Goal: Transaction & Acquisition: Purchase product/service

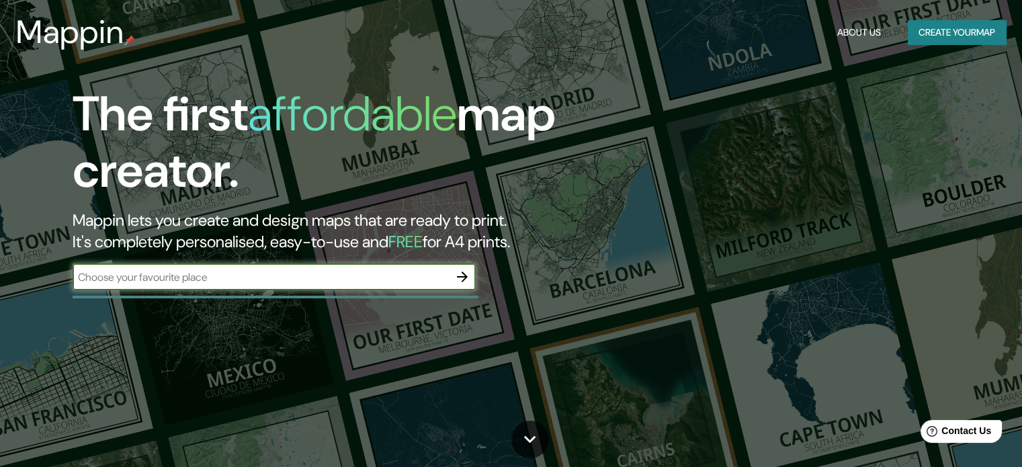
click at [212, 276] on input "text" at bounding box center [261, 276] width 376 height 15
type input "parque quinta normal"
click at [468, 277] on icon "button" at bounding box center [462, 277] width 16 height 16
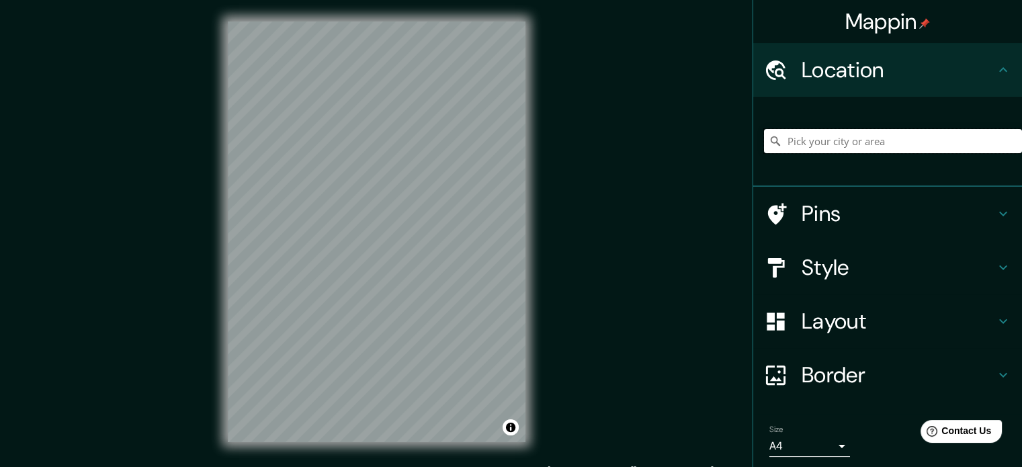
click at [813, 145] on input "Pick your city or area" at bounding box center [893, 141] width 258 height 24
type input "h"
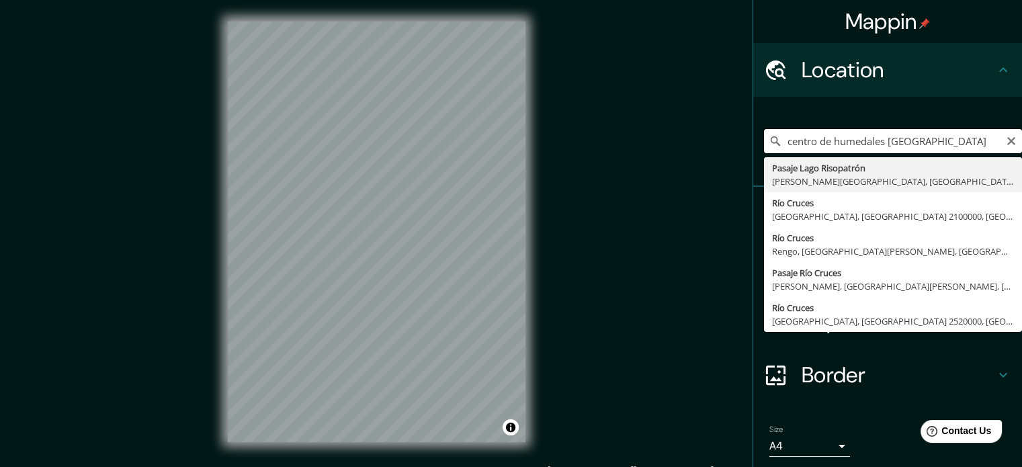
drag, startPoint x: 878, startPoint y: 146, endPoint x: 751, endPoint y: 128, distance: 127.5
click at [753, 128] on div "centro de humedales rio cruces Pasaje Lago Risopatrón Puente Alto, Región Metro…" at bounding box center [887, 142] width 269 height 90
click at [836, 135] on input "rio cruces" at bounding box center [893, 141] width 258 height 24
click at [863, 136] on input "rio cruces" at bounding box center [893, 141] width 258 height 24
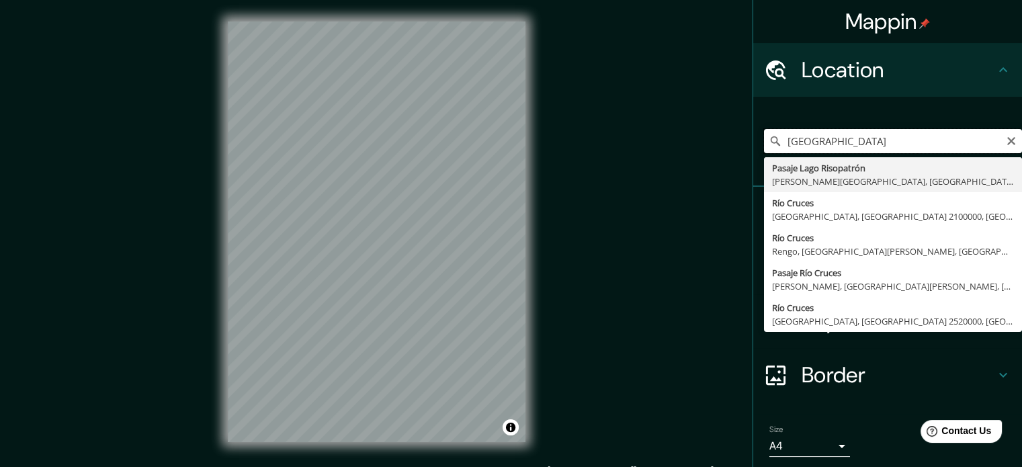
click at [863, 136] on input "rio cruces" at bounding box center [893, 141] width 258 height 24
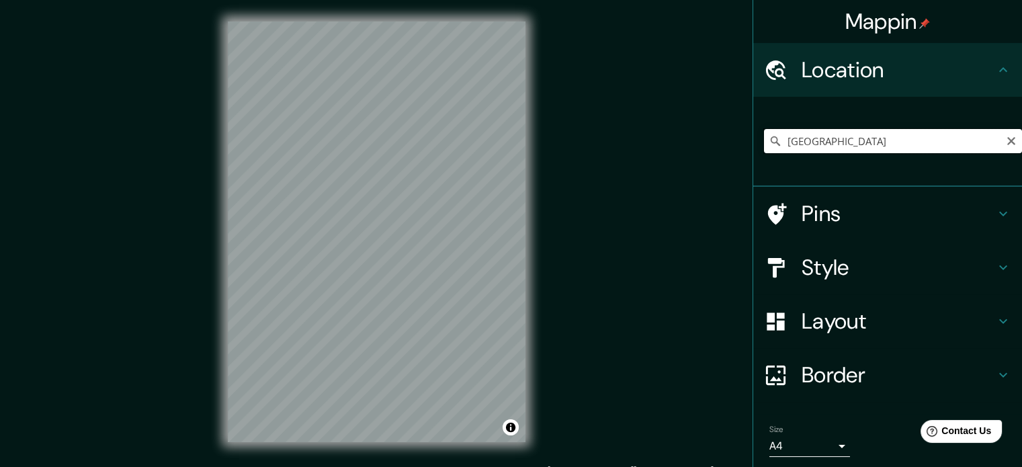
click at [837, 139] on input "rio cruces" at bounding box center [893, 141] width 258 height 24
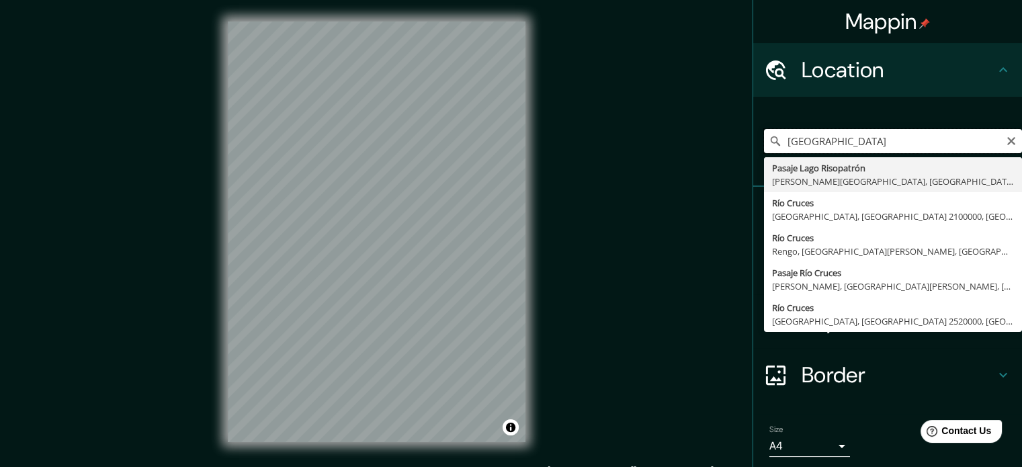
click at [837, 139] on input "rio cruces" at bounding box center [893, 141] width 258 height 24
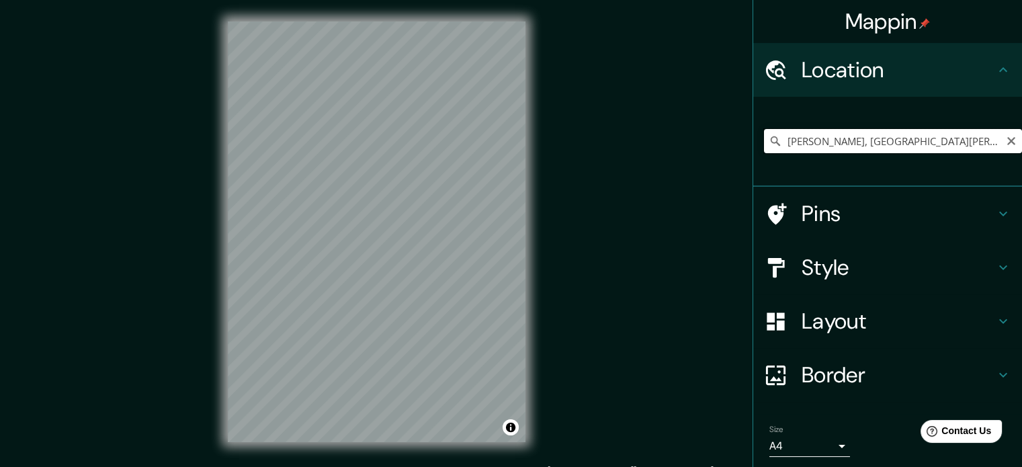
click at [970, 152] on input "[PERSON_NAME], [GEOGRAPHIC_DATA][PERSON_NAME], [GEOGRAPHIC_DATA]" at bounding box center [893, 141] width 258 height 24
click at [970, 152] on input "Valdivia, Región de Los Ríos, Chile" at bounding box center [893, 141] width 258 height 24
click at [841, 144] on input "Alma, San Pedro de Atacama, Región de Antofagasta 1410000, Chile" at bounding box center [893, 141] width 258 height 24
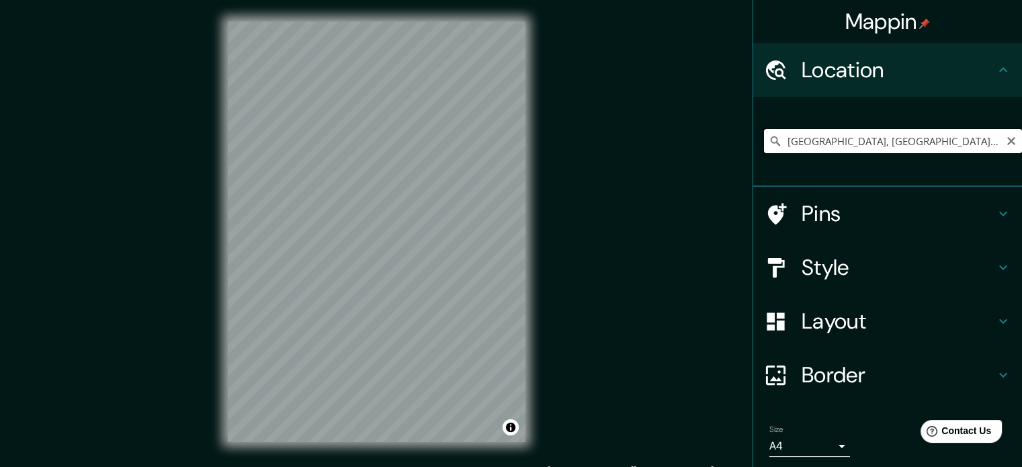
click at [841, 144] on input "Alma, San Pedro de Atacama, Región de Antofagasta 1410000, Chile" at bounding box center [893, 141] width 258 height 24
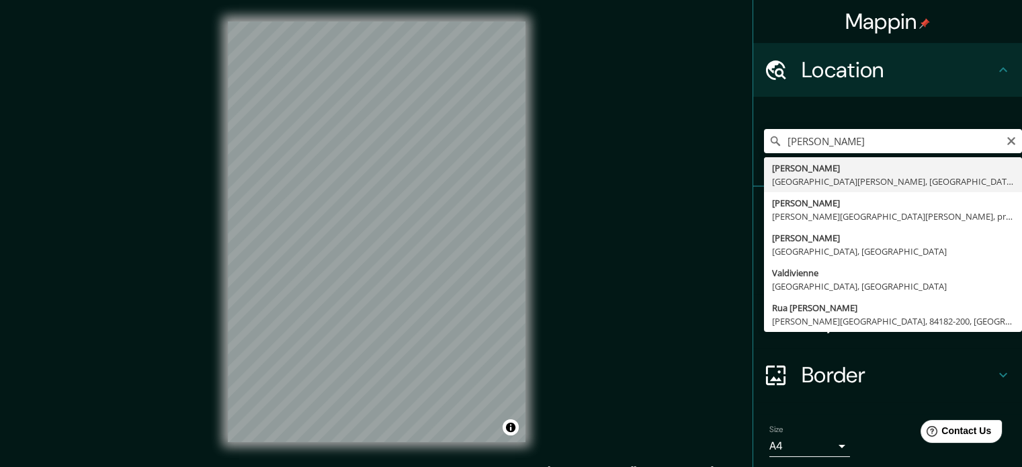
type input "Valdivia, Región de Los Ríos, Chile"
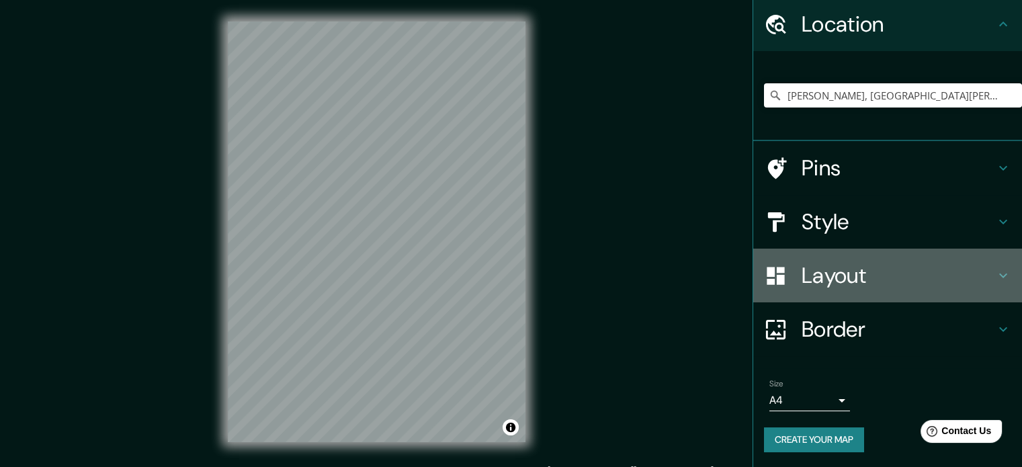
click at [902, 268] on h4 "Layout" at bounding box center [899, 275] width 194 height 27
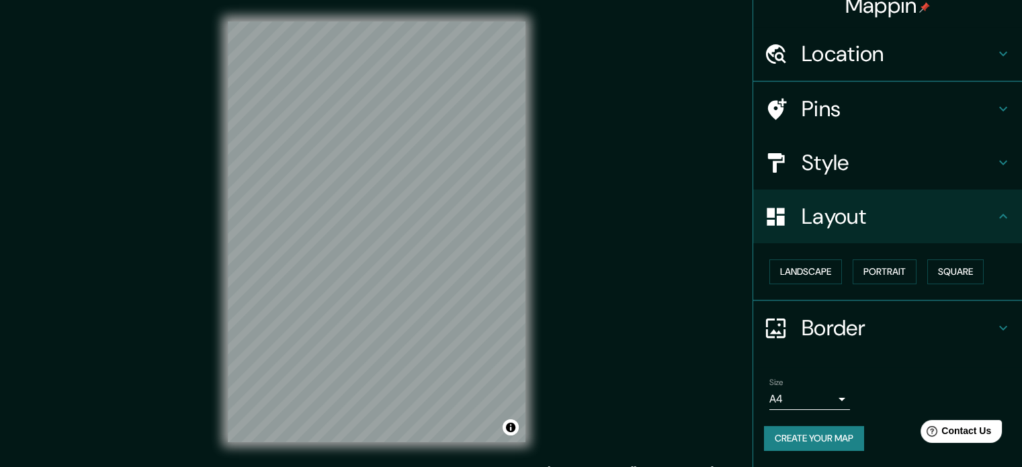
scroll to position [15, 0]
click at [910, 213] on h4 "Layout" at bounding box center [899, 217] width 194 height 27
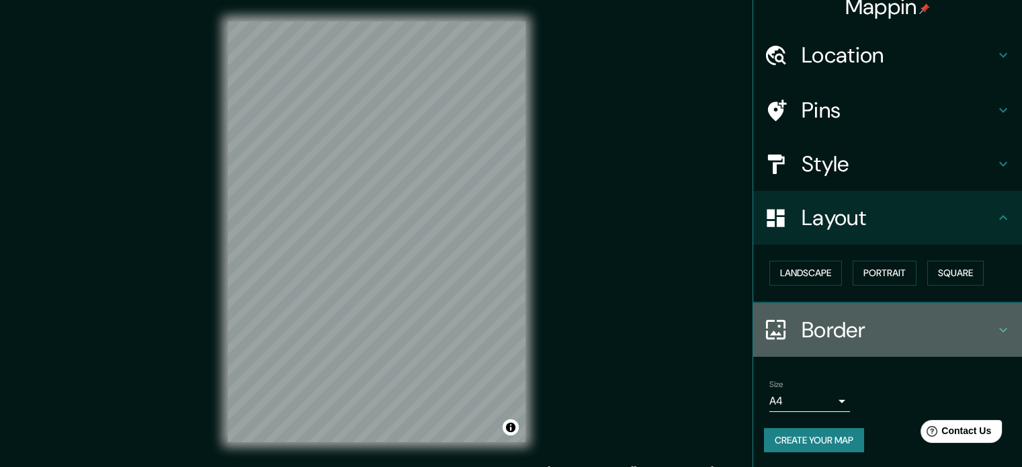
click at [870, 326] on h4 "Border" at bounding box center [899, 329] width 194 height 27
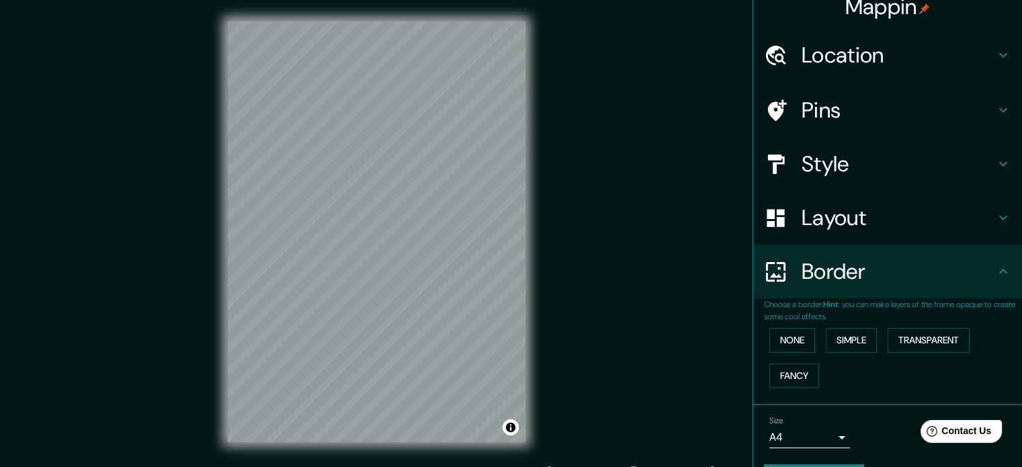
click at [878, 285] on div "Border" at bounding box center [887, 272] width 269 height 54
click at [857, 160] on h4 "Style" at bounding box center [899, 164] width 194 height 27
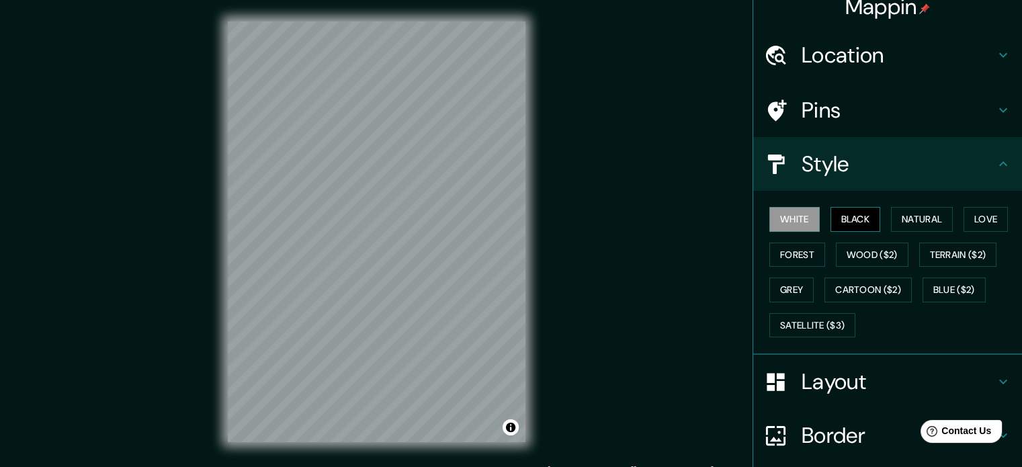
click at [843, 216] on button "Black" at bounding box center [856, 219] width 50 height 25
click at [790, 217] on button "White" at bounding box center [794, 219] width 50 height 25
click at [853, 216] on button "Black" at bounding box center [856, 219] width 50 height 25
click at [914, 212] on button "Natural" at bounding box center [922, 219] width 62 height 25
click at [974, 212] on button "Love" at bounding box center [986, 219] width 44 height 25
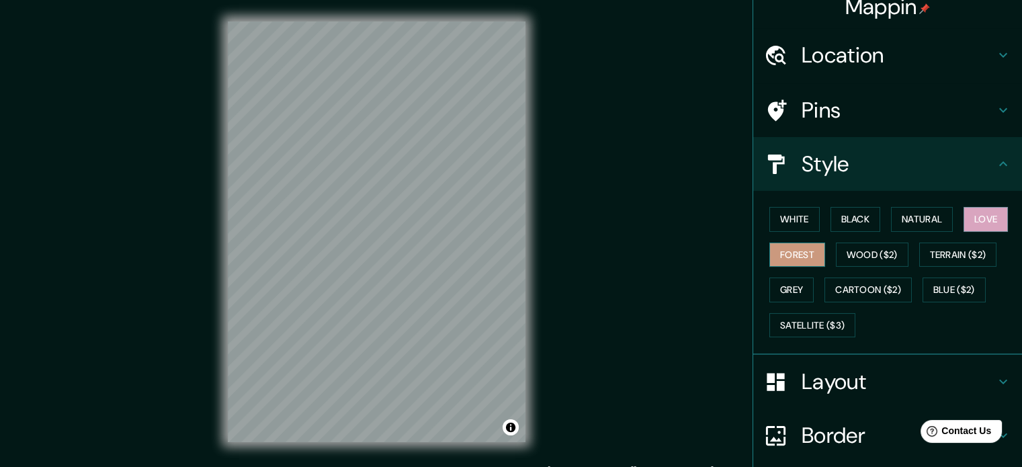
click at [789, 252] on button "Forest" at bounding box center [797, 255] width 56 height 25
click at [791, 280] on button "Grey" at bounding box center [791, 290] width 44 height 25
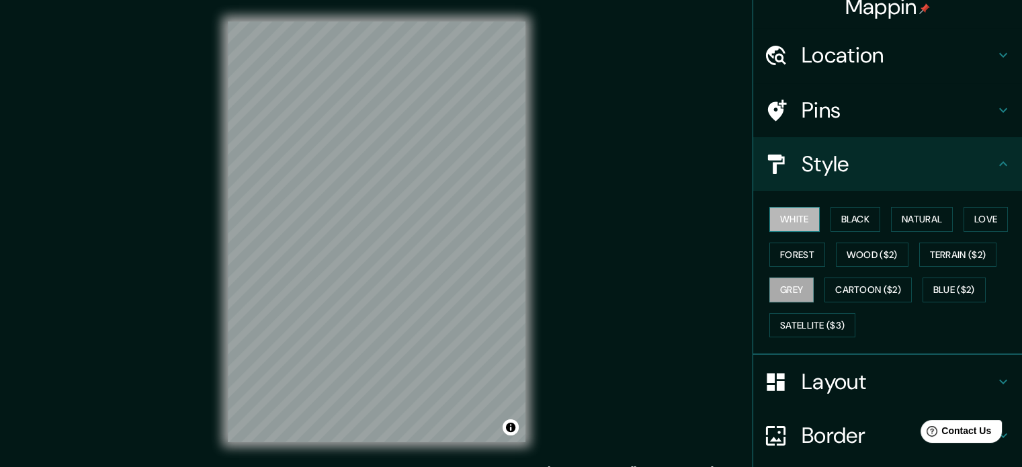
click at [775, 221] on button "White" at bounding box center [794, 219] width 50 height 25
click at [848, 216] on button "Black" at bounding box center [856, 219] width 50 height 25
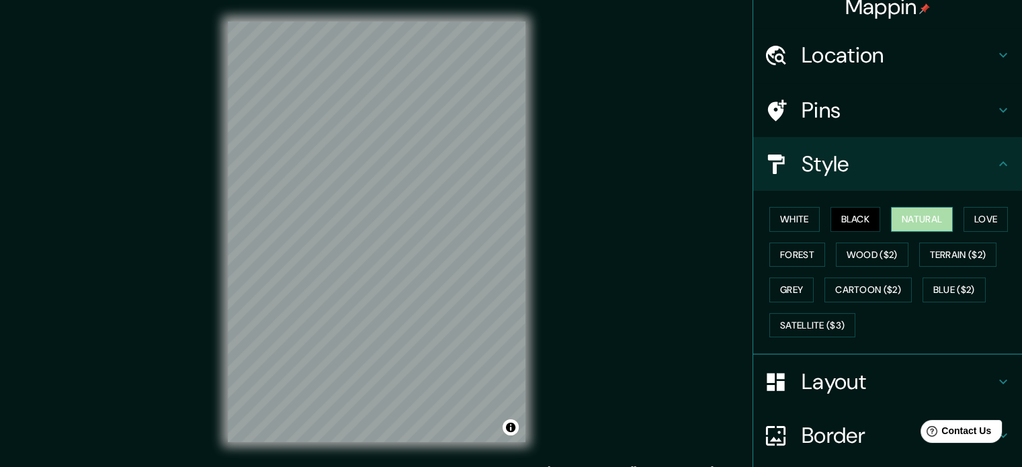
click at [910, 214] on button "Natural" at bounding box center [922, 219] width 62 height 25
click at [995, 220] on button "Love" at bounding box center [986, 219] width 44 height 25
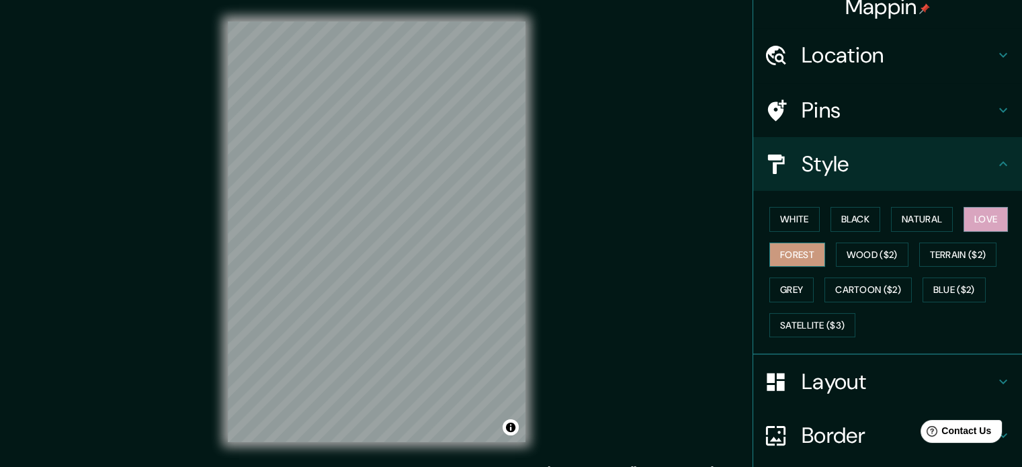
click at [788, 247] on button "Forest" at bounding box center [797, 255] width 56 height 25
click at [798, 284] on button "Grey" at bounding box center [791, 290] width 44 height 25
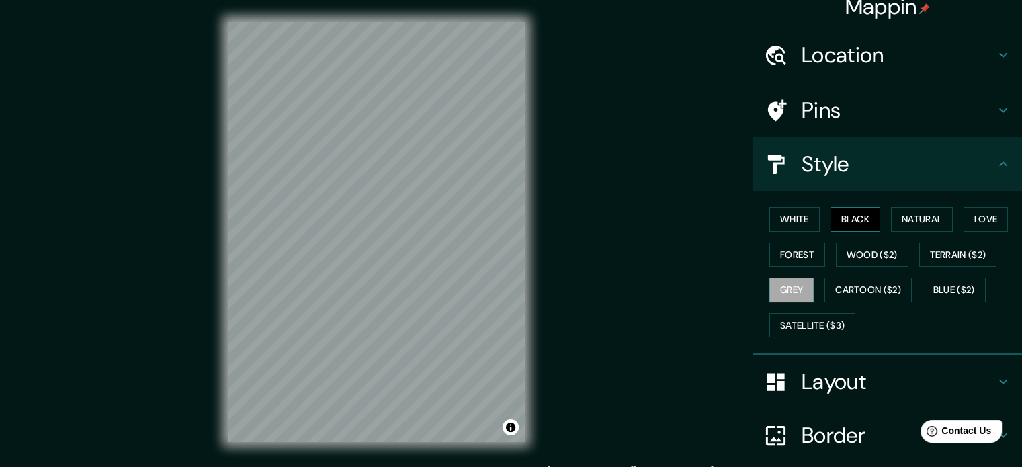
click at [848, 215] on button "Black" at bounding box center [856, 219] width 50 height 25
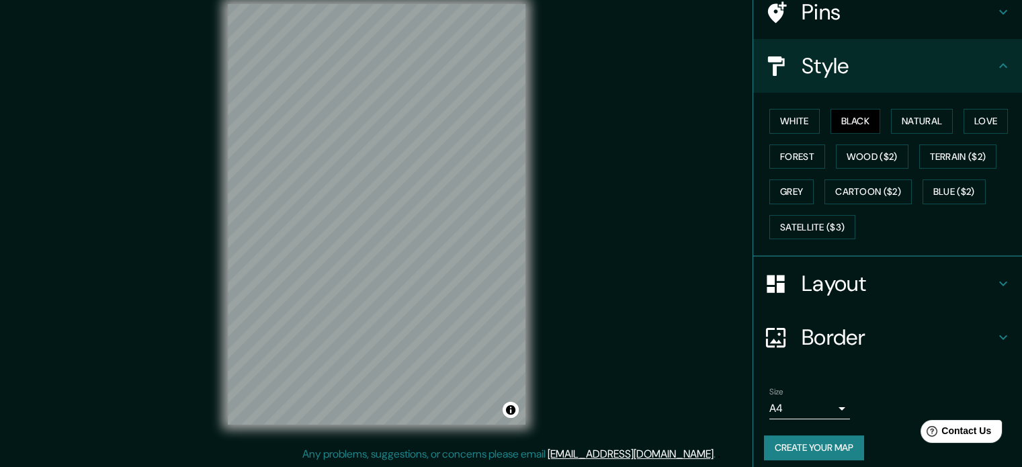
scroll to position [120, 0]
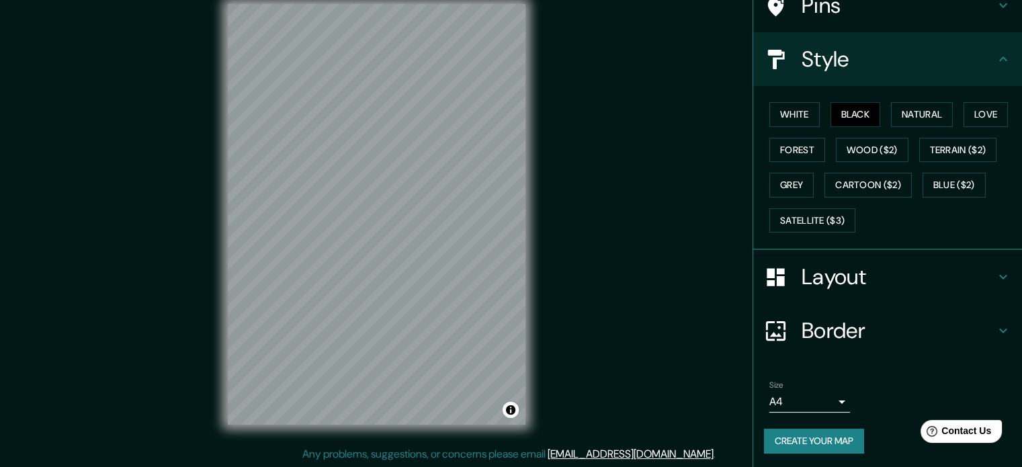
click at [967, 67] on h4 "Style" at bounding box center [899, 59] width 194 height 27
click at [825, 402] on body "Mappin Location Valdivia, Región de Los Ríos, Chile Pins Style White Black Natu…" at bounding box center [511, 216] width 1022 height 467
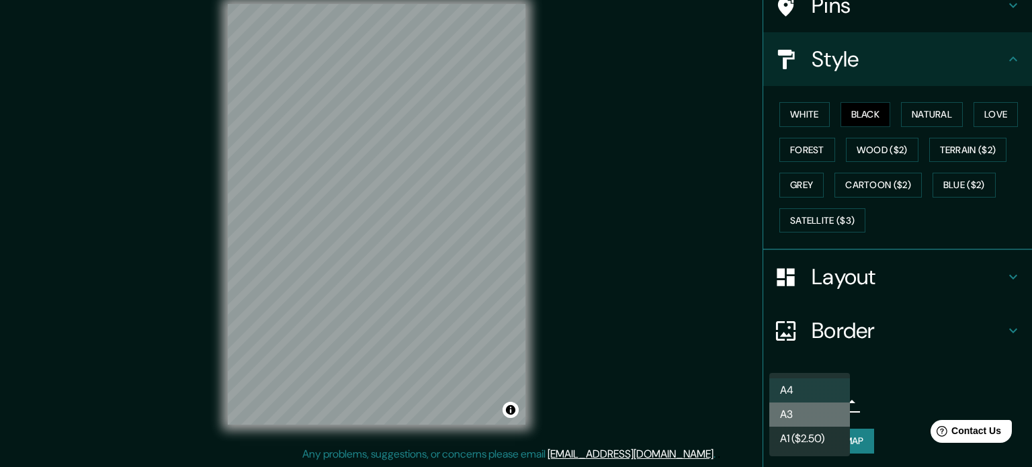
click at [825, 411] on li "A3" at bounding box center [809, 414] width 81 height 24
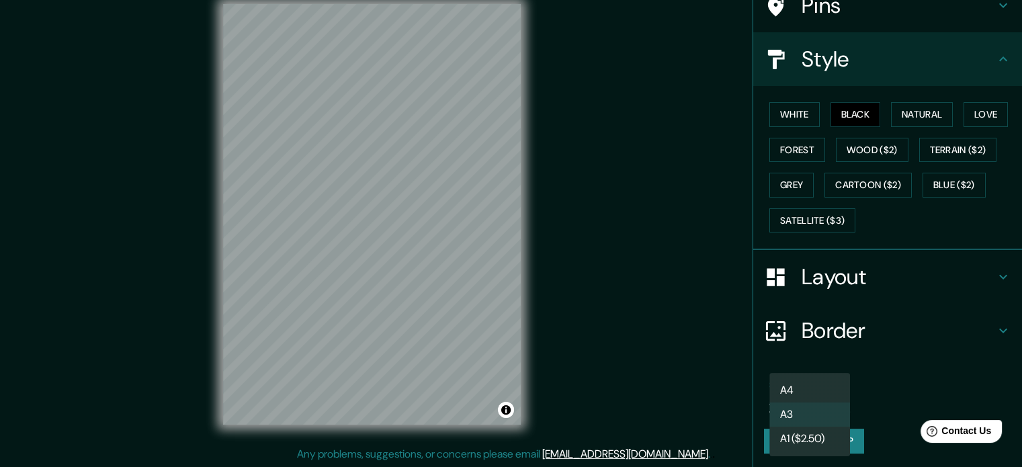
click at [825, 402] on body "Mappin Location Valdivia, Región de Los Ríos, Chile Pins Style White Black Natu…" at bounding box center [511, 216] width 1022 height 467
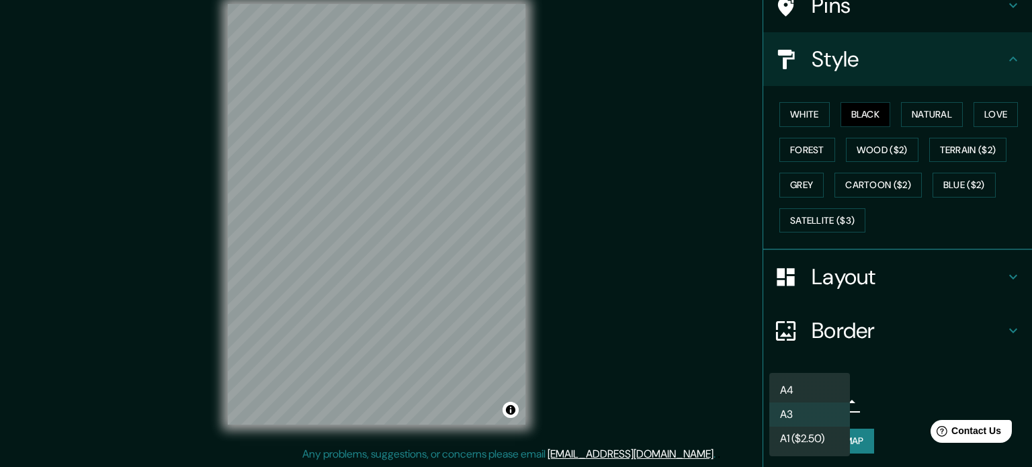
click at [823, 395] on li "A4" at bounding box center [809, 390] width 81 height 24
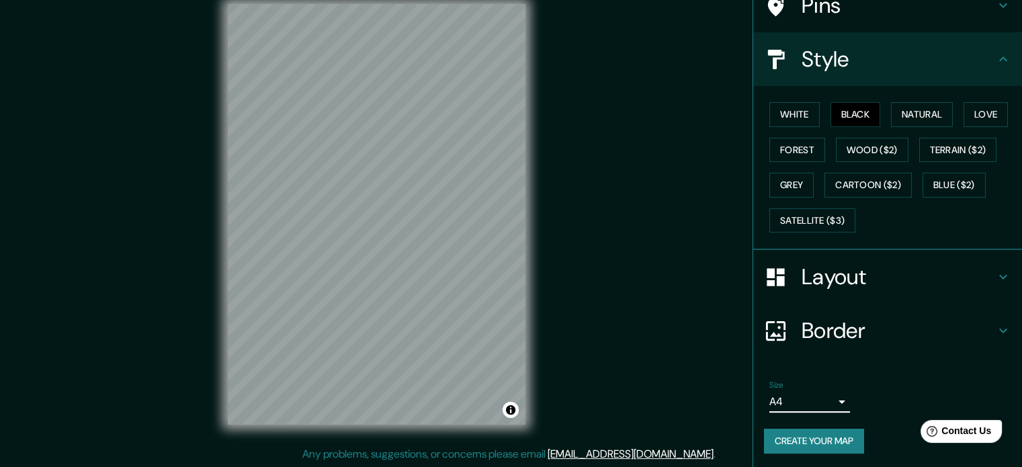
click at [810, 393] on body "Mappin Location Valdivia, Región de Los Ríos, Chile Pins Style White Black Natu…" at bounding box center [511, 216] width 1022 height 467
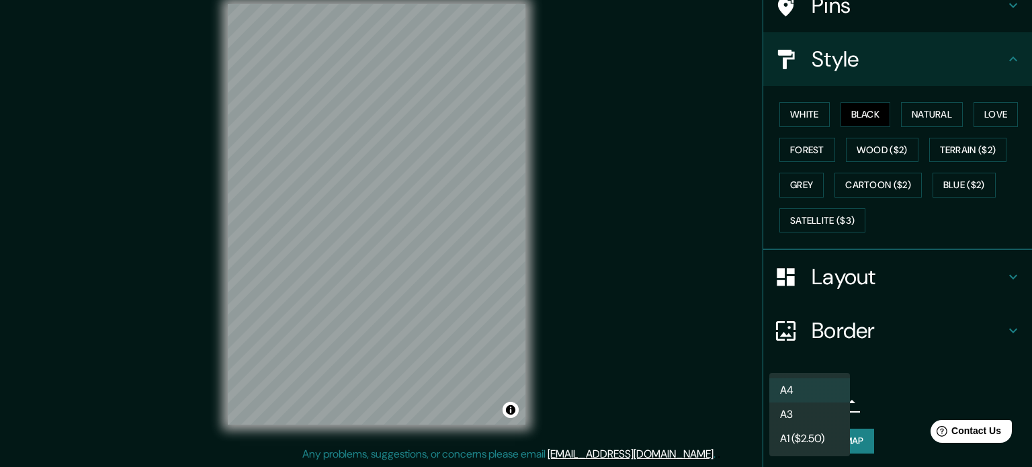
click at [806, 408] on li "A3" at bounding box center [809, 414] width 81 height 24
type input "a4"
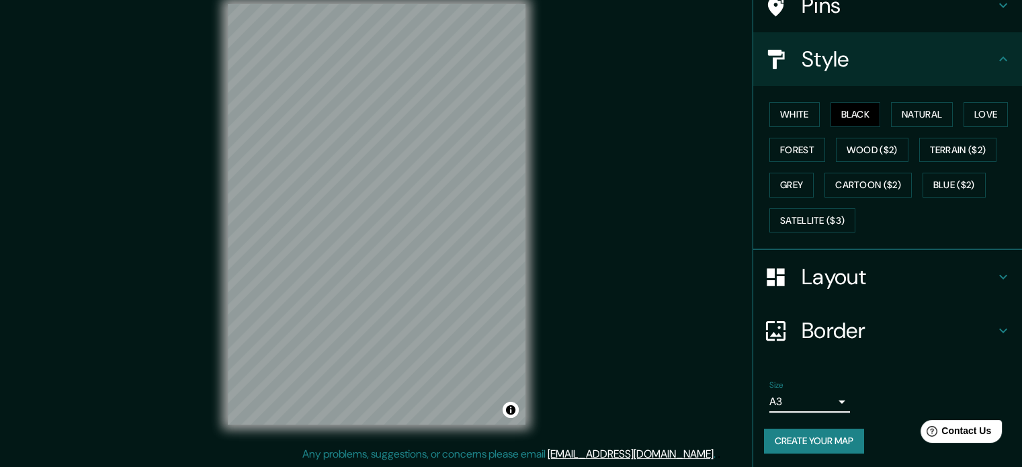
click at [839, 429] on button "Create your map" at bounding box center [814, 441] width 100 height 25
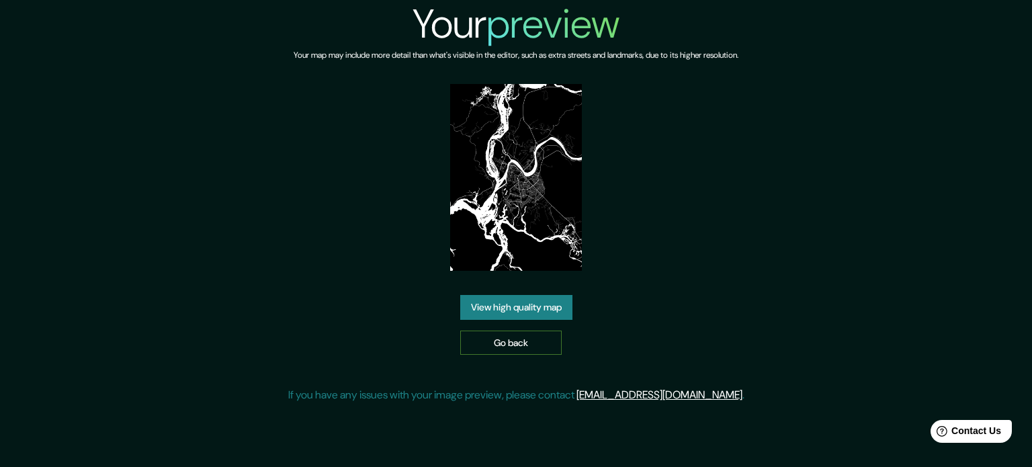
click at [520, 331] on link "Go back" at bounding box center [510, 343] width 101 height 25
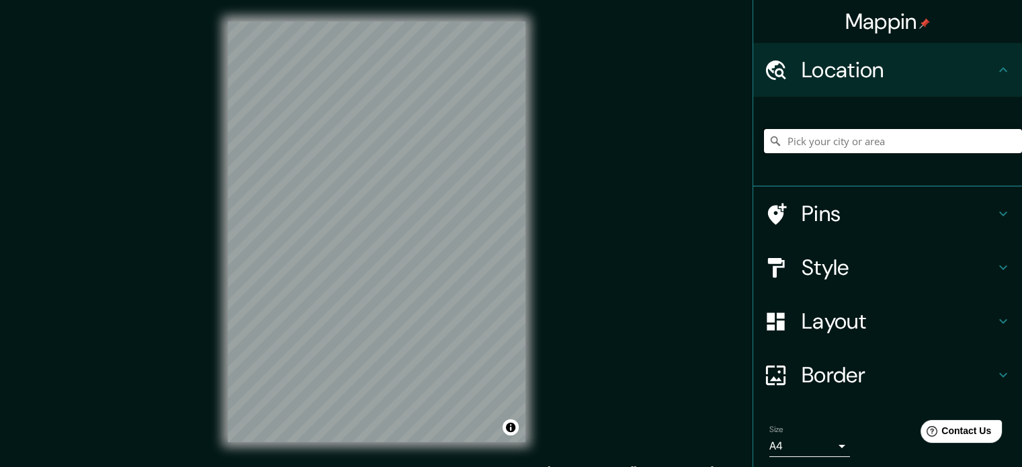
click at [818, 151] on input "Pick your city or area" at bounding box center [893, 141] width 258 height 24
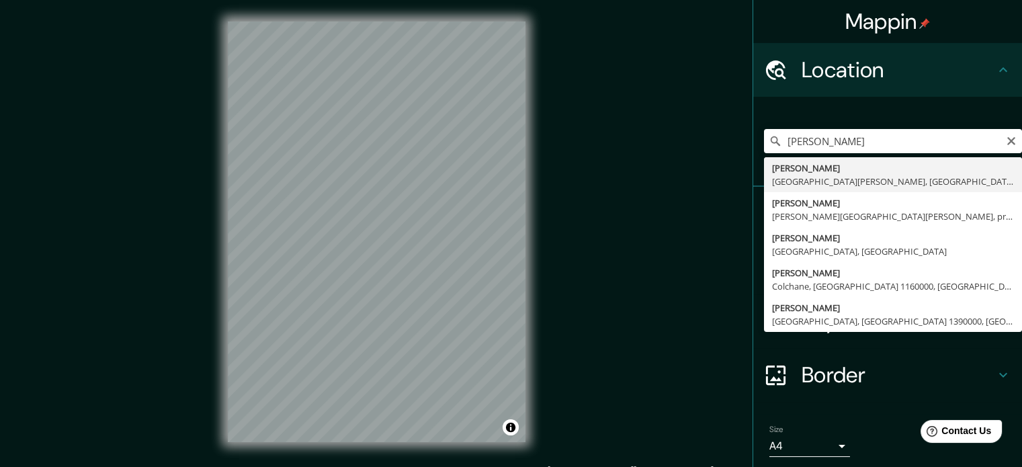
type input "[PERSON_NAME], [GEOGRAPHIC_DATA][PERSON_NAME], [GEOGRAPHIC_DATA]"
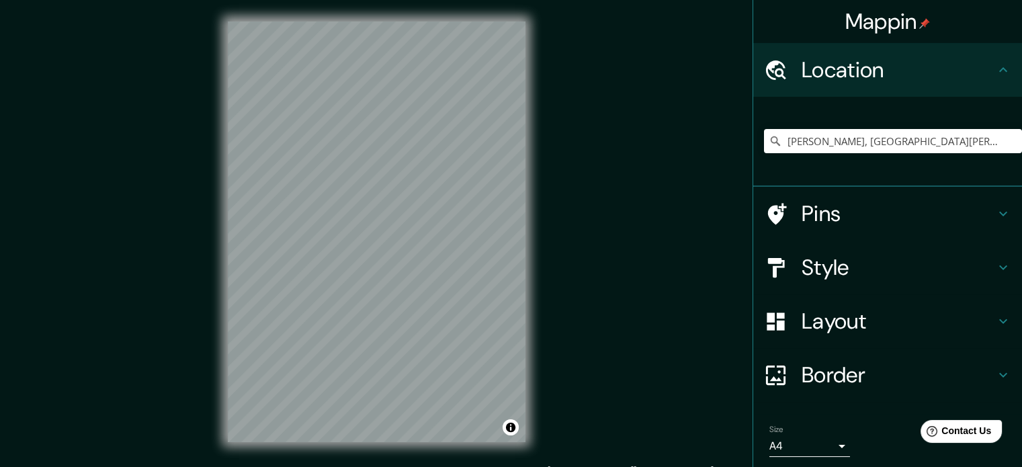
click at [885, 270] on h4 "Style" at bounding box center [899, 267] width 194 height 27
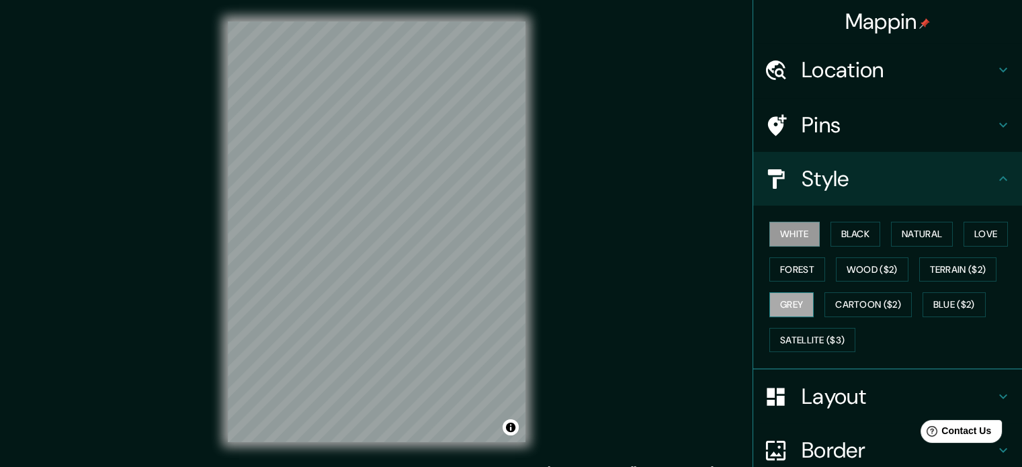
click at [794, 304] on button "Grey" at bounding box center [791, 304] width 44 height 25
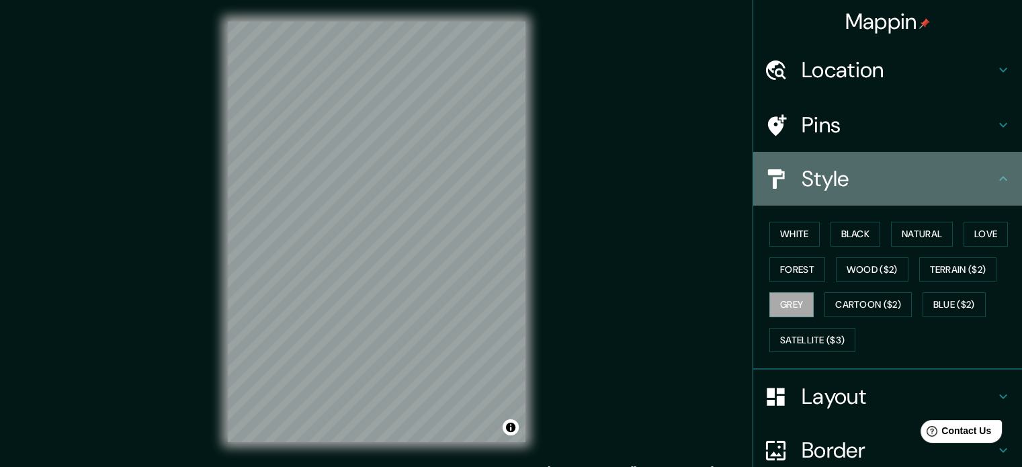
click at [907, 184] on h4 "Style" at bounding box center [899, 178] width 194 height 27
click at [874, 183] on h4 "Style" at bounding box center [899, 178] width 194 height 27
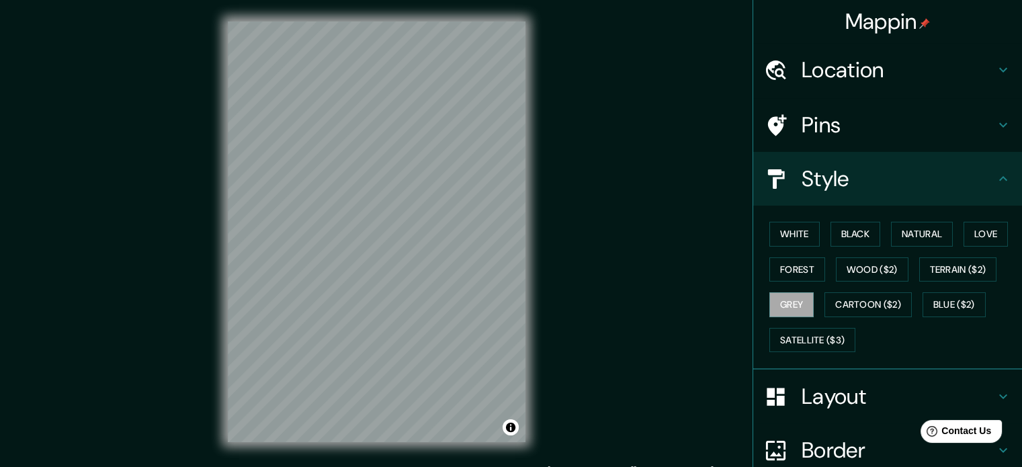
click at [989, 192] on div "Style" at bounding box center [887, 179] width 269 height 54
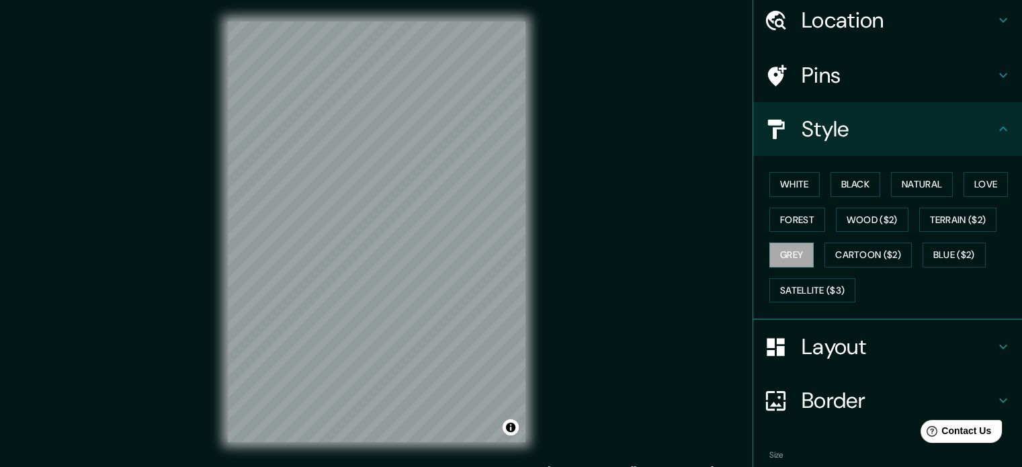
scroll to position [120, 0]
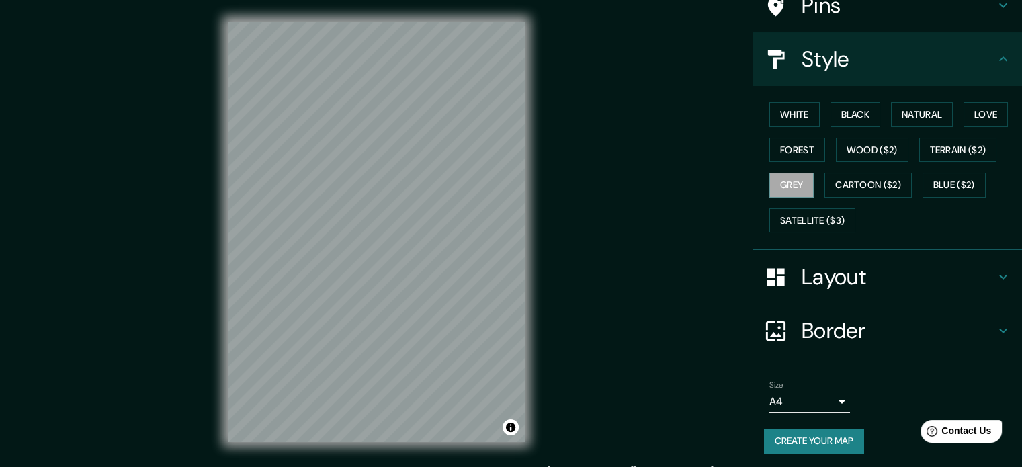
click at [824, 407] on body "Mappin Location Valdivia, Región de Los Ríos, Chile Pins Style White Black Natu…" at bounding box center [511, 233] width 1022 height 467
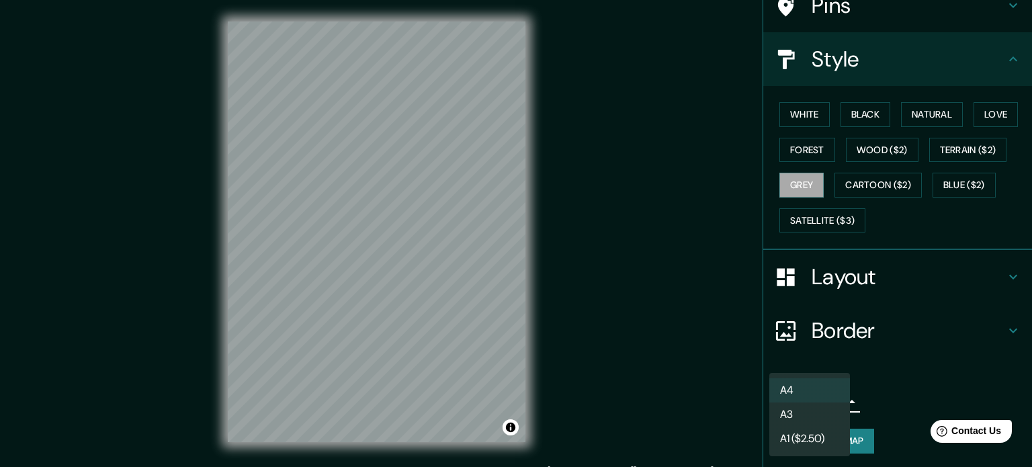
click at [816, 416] on li "A3" at bounding box center [809, 414] width 81 height 24
type input "a4"
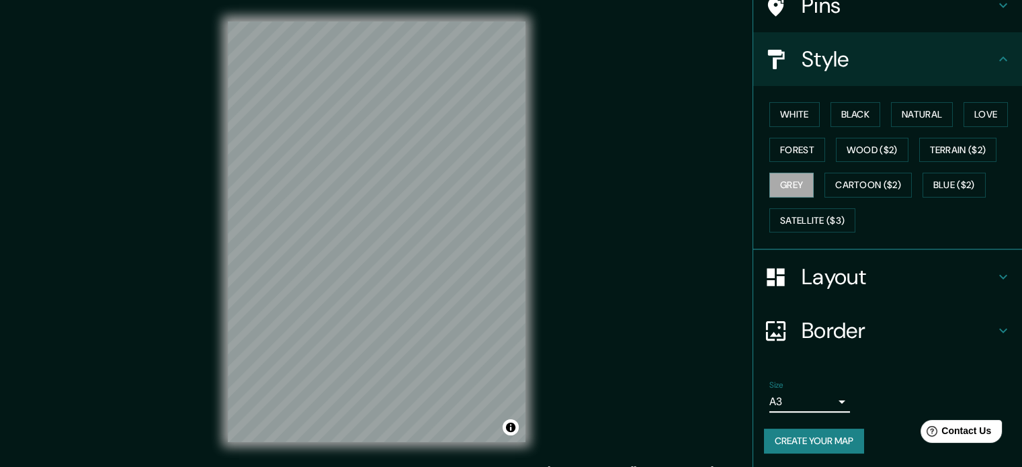
click at [823, 430] on button "Create your map" at bounding box center [814, 441] width 100 height 25
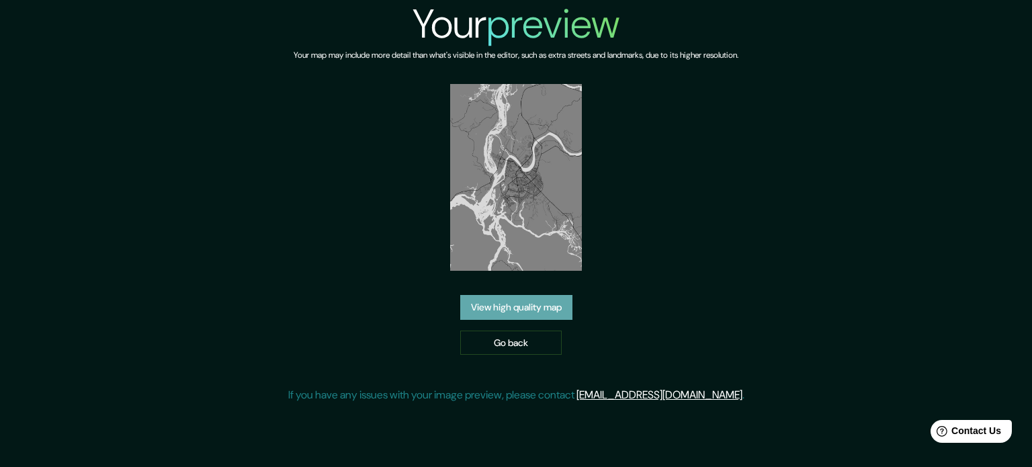
click at [527, 306] on link "View high quality map" at bounding box center [516, 307] width 112 height 25
click at [523, 343] on link "Go back" at bounding box center [510, 343] width 101 height 25
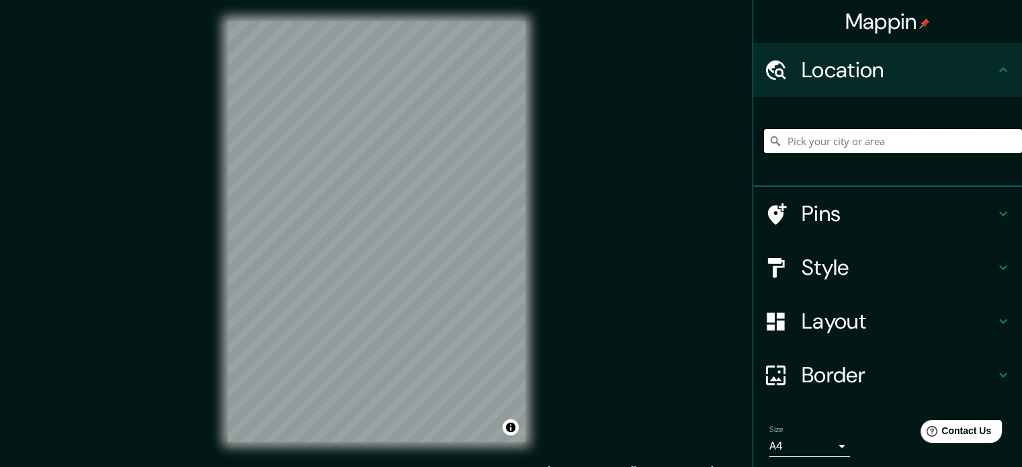
click at [833, 141] on input "Pick your city or area" at bounding box center [893, 141] width 258 height 24
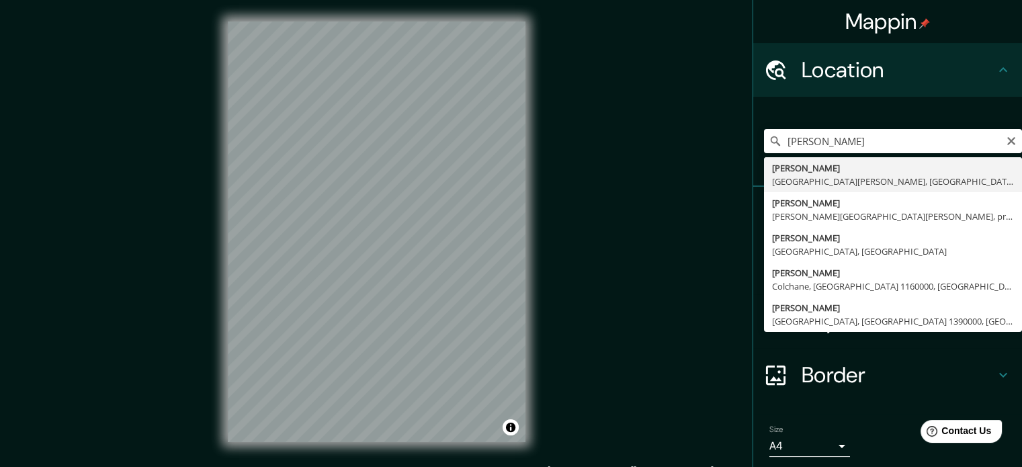
type input "[PERSON_NAME], [GEOGRAPHIC_DATA][PERSON_NAME], [GEOGRAPHIC_DATA]"
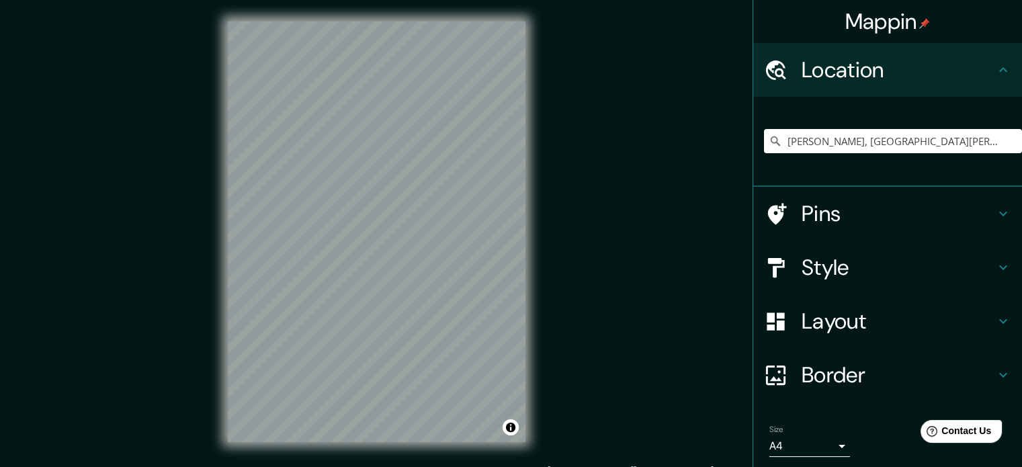
click at [878, 278] on h4 "Style" at bounding box center [899, 267] width 194 height 27
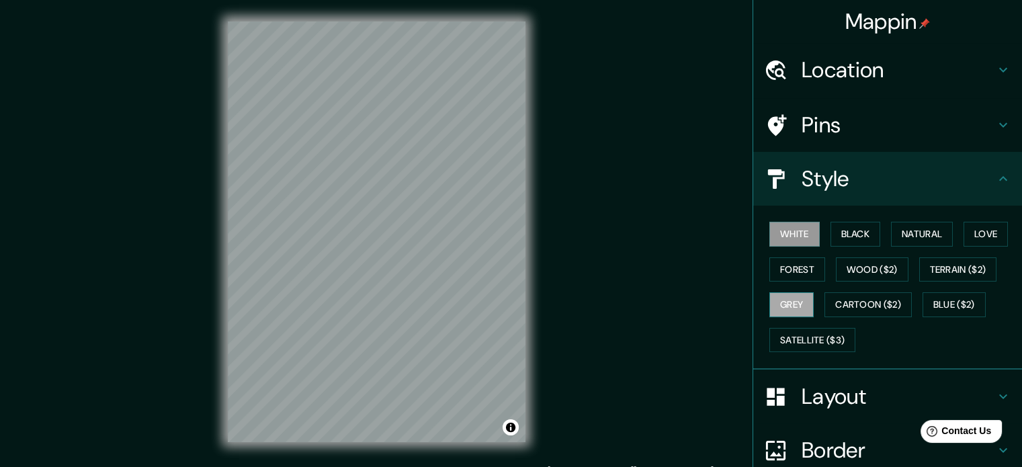
click at [793, 306] on button "Grey" at bounding box center [791, 304] width 44 height 25
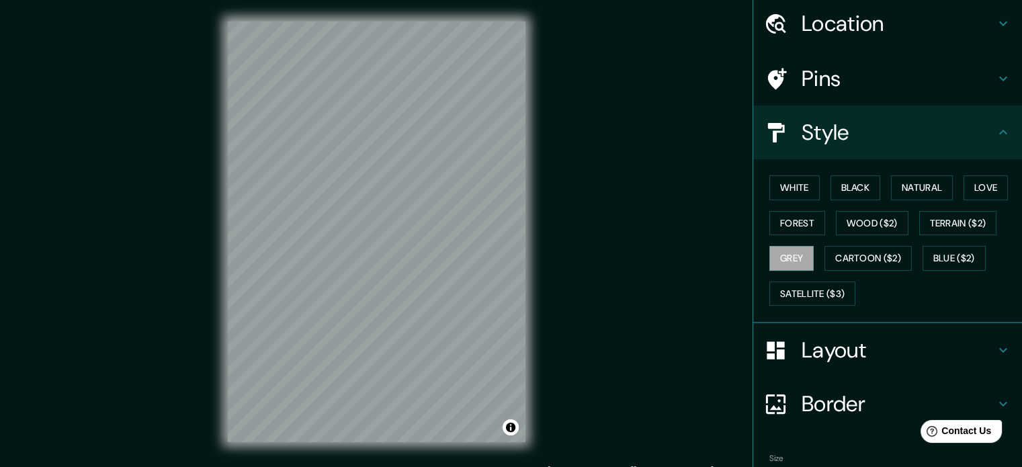
scroll to position [120, 0]
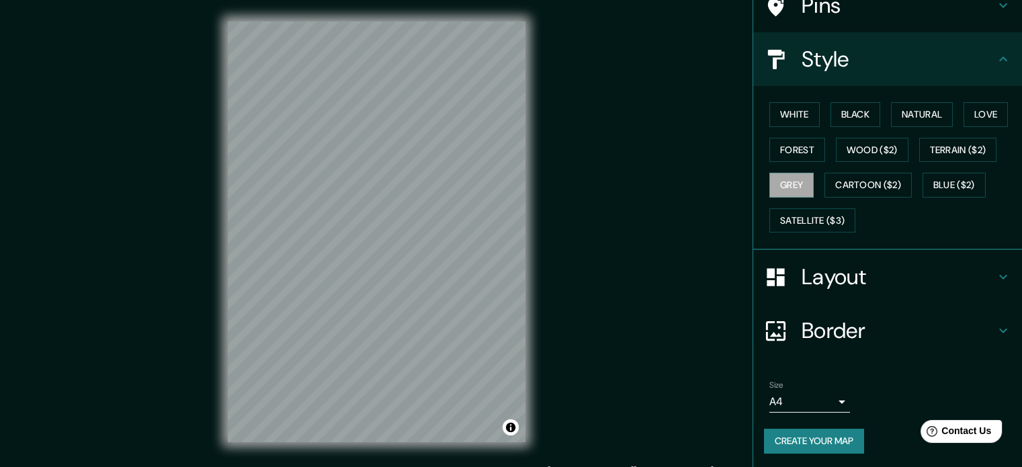
click at [809, 383] on div "Size A4 single" at bounding box center [809, 396] width 81 height 32
click at [796, 410] on body "Mappin Location [GEOGRAPHIC_DATA], [GEOGRAPHIC_DATA][PERSON_NAME], [GEOGRAPHIC_…" at bounding box center [511, 233] width 1022 height 467
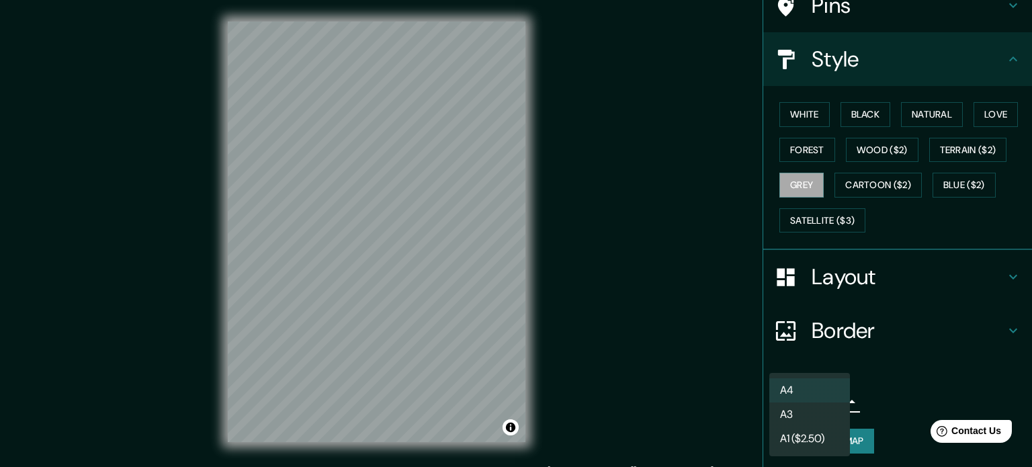
click at [802, 421] on li "A3" at bounding box center [809, 414] width 81 height 24
type input "a4"
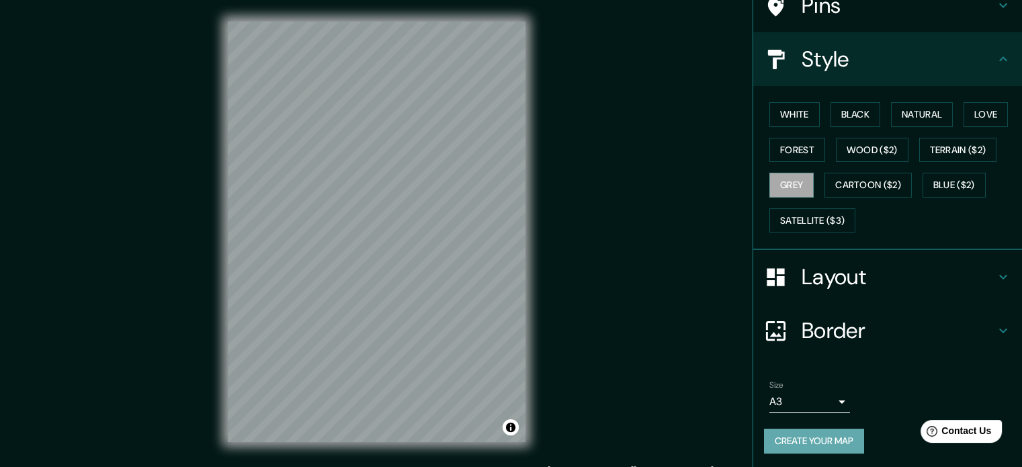
click at [828, 436] on button "Create your map" at bounding box center [814, 441] width 100 height 25
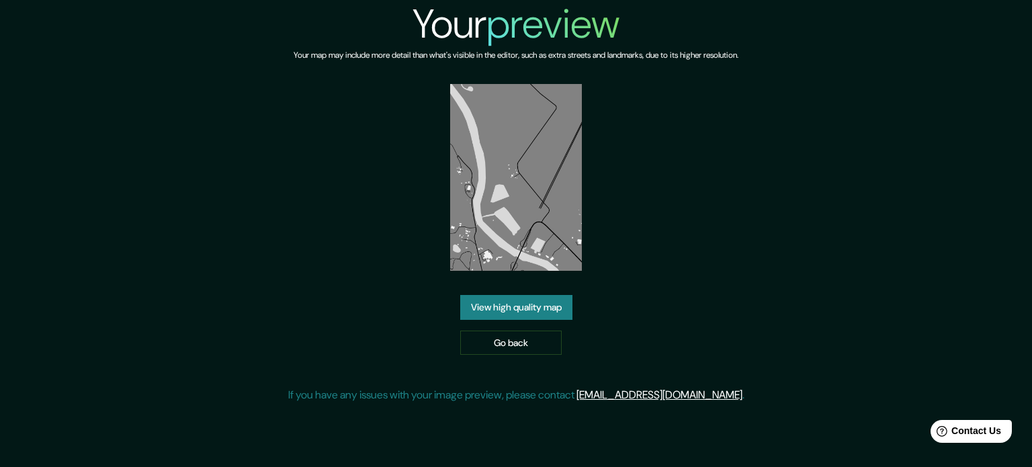
click at [538, 295] on link "View high quality map" at bounding box center [516, 307] width 112 height 25
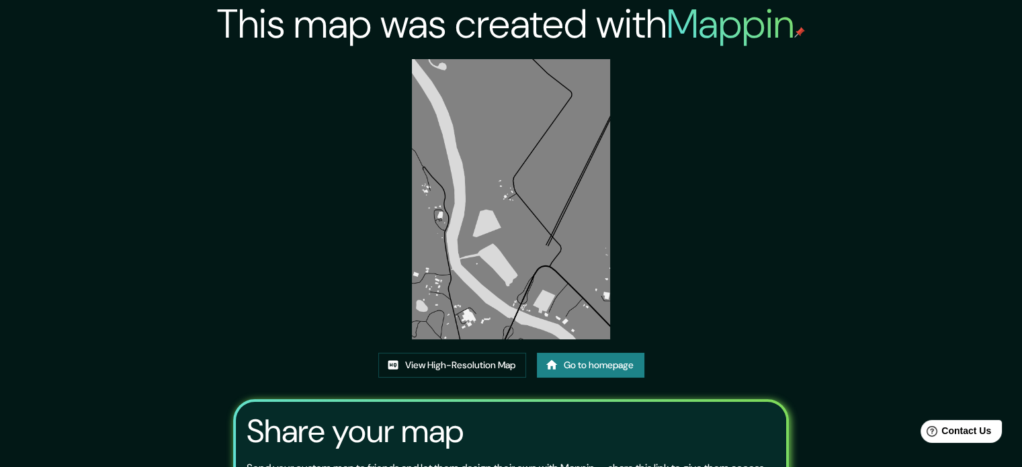
click at [583, 370] on link "Go to homepage" at bounding box center [591, 365] width 108 height 25
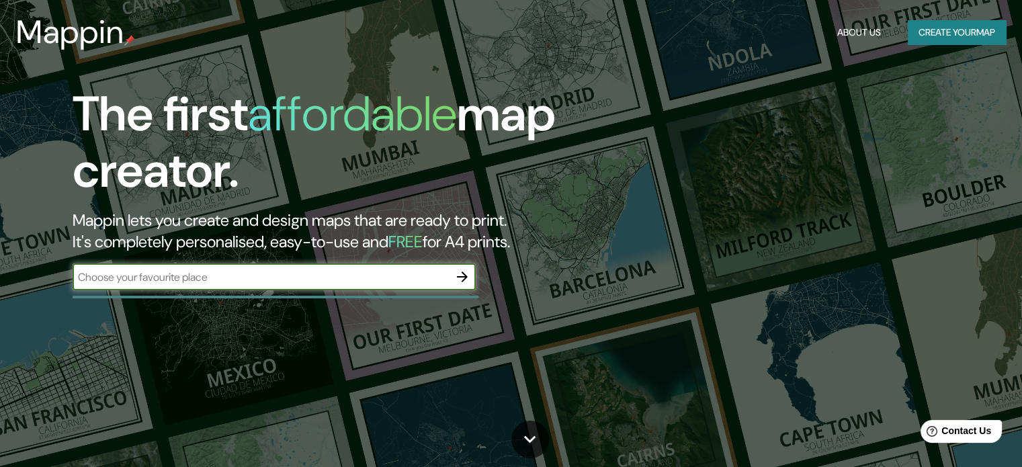
click at [290, 273] on input "text" at bounding box center [261, 276] width 376 height 15
type input "calama"
click at [464, 271] on icon "button" at bounding box center [462, 277] width 16 height 16
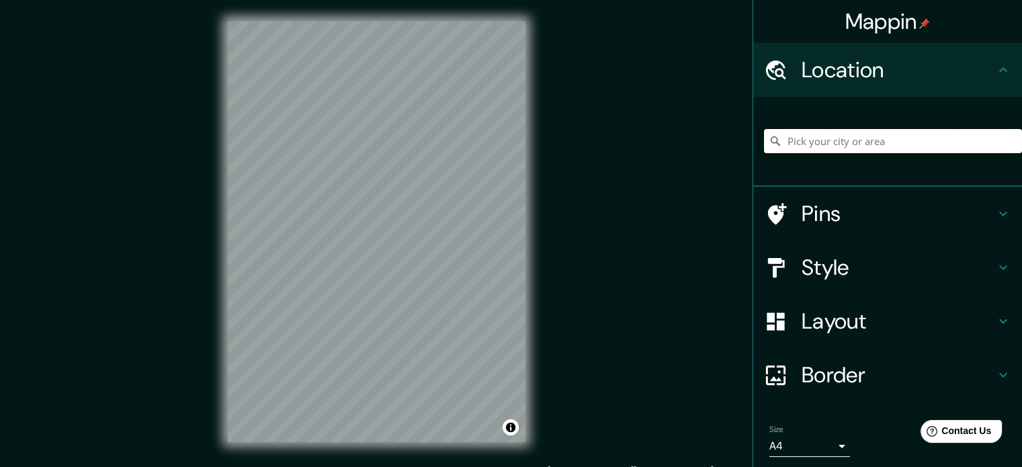
click at [823, 134] on input "Pick your city or area" at bounding box center [893, 141] width 258 height 24
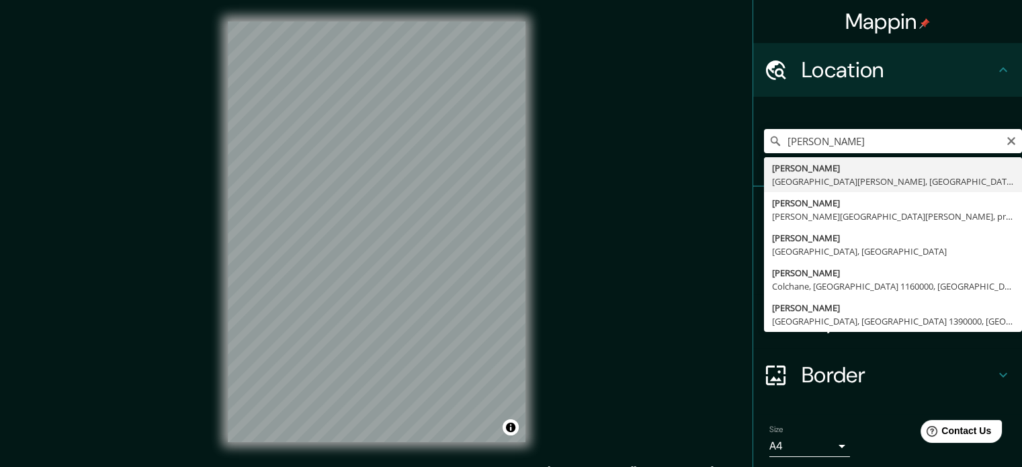
type input "[PERSON_NAME], [GEOGRAPHIC_DATA][PERSON_NAME], [GEOGRAPHIC_DATA]"
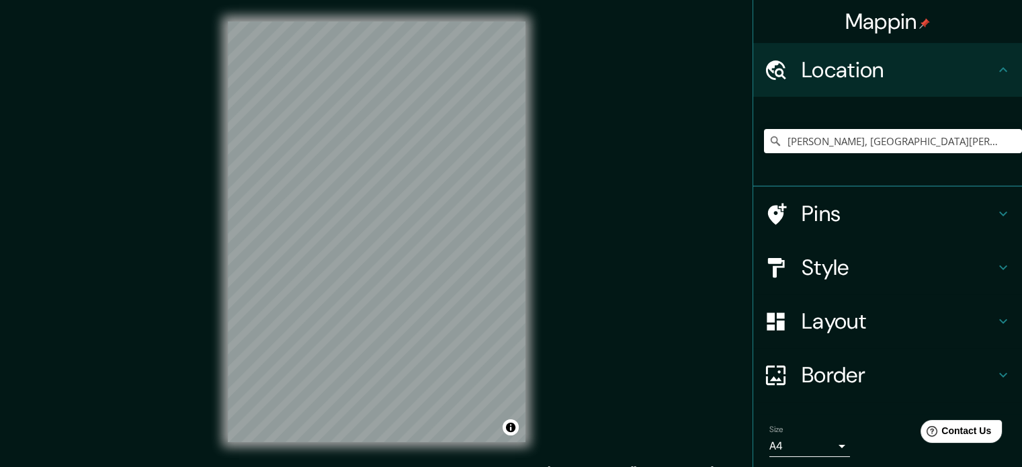
click at [858, 275] on h4 "Style" at bounding box center [899, 267] width 194 height 27
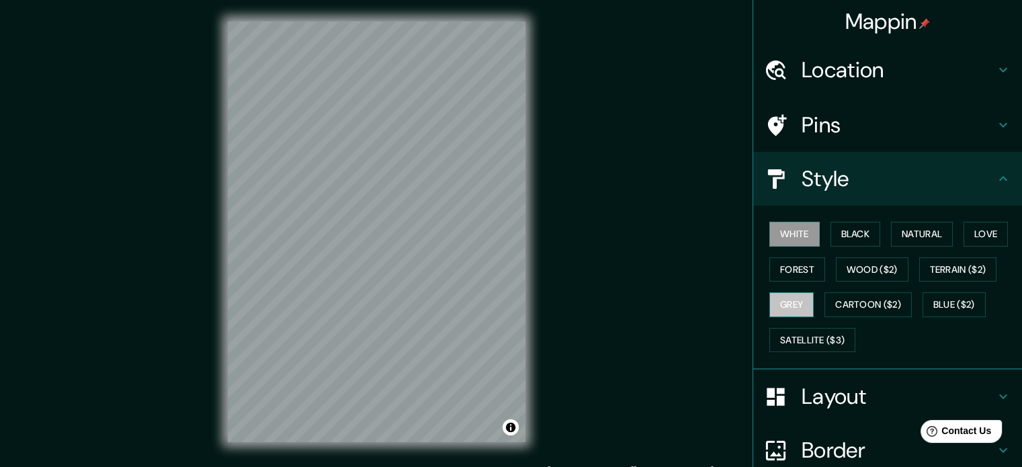
click at [785, 297] on button "Grey" at bounding box center [791, 304] width 44 height 25
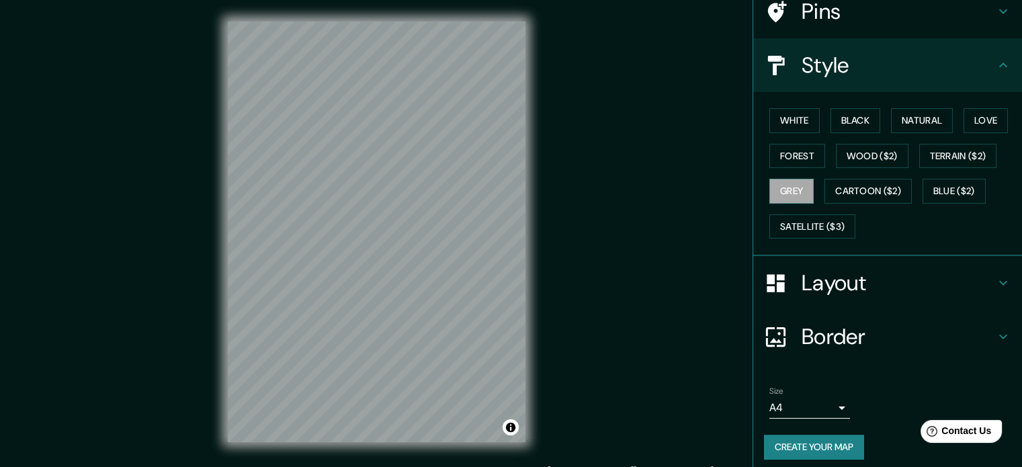
scroll to position [120, 0]
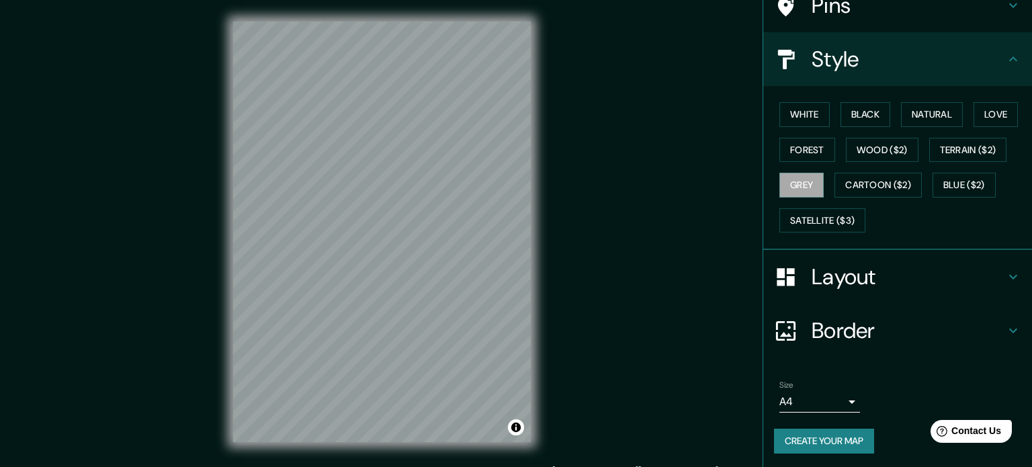
click at [816, 388] on body "Mappin Location [GEOGRAPHIC_DATA], [GEOGRAPHIC_DATA][PERSON_NAME], [GEOGRAPHIC_…" at bounding box center [516, 233] width 1032 height 467
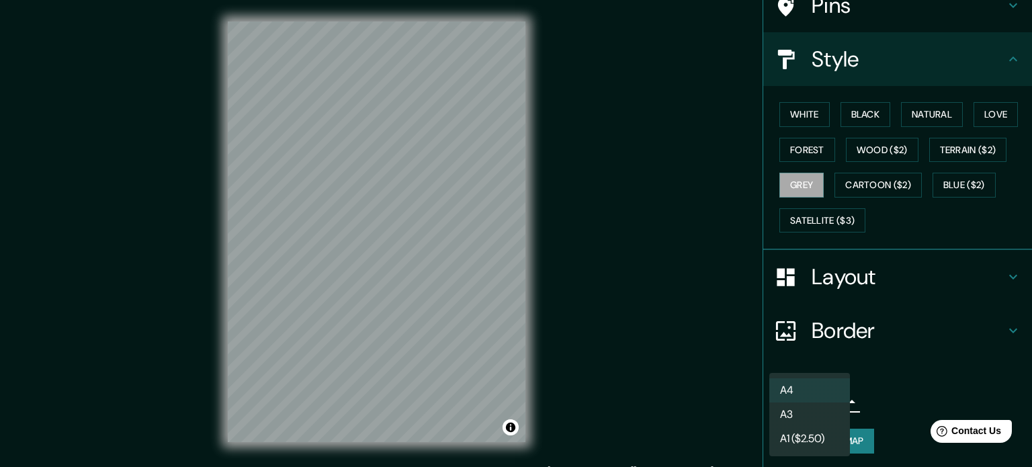
click at [812, 405] on li "A3" at bounding box center [809, 414] width 81 height 24
type input "a4"
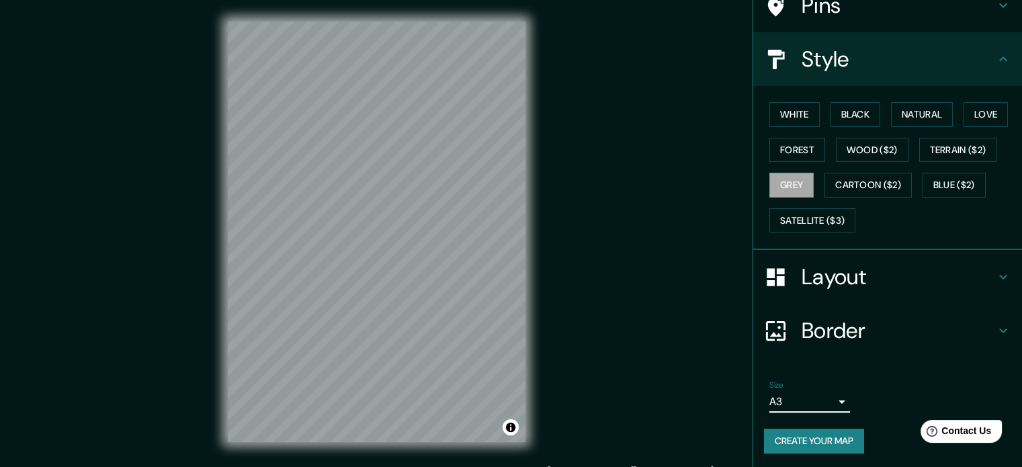
click at [822, 430] on button "Create your map" at bounding box center [814, 441] width 100 height 25
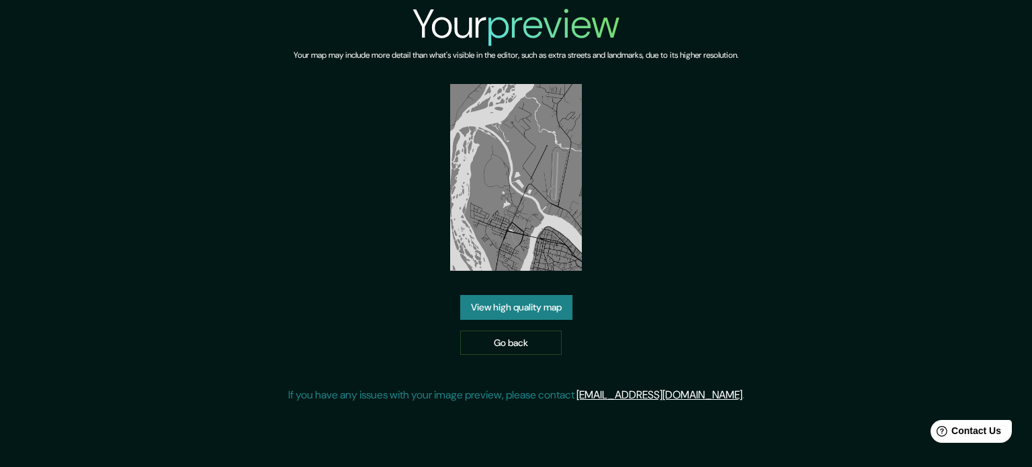
click at [501, 295] on link "View high quality map" at bounding box center [516, 307] width 112 height 25
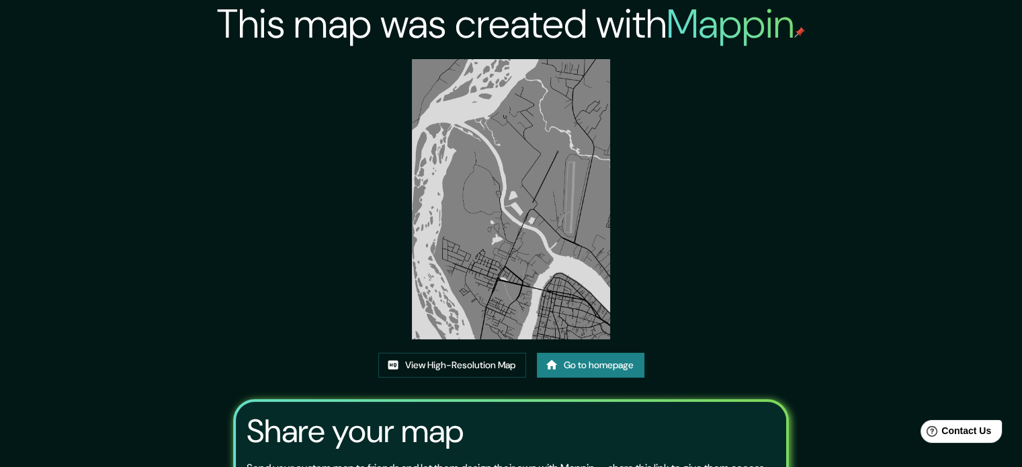
drag, startPoint x: 486, startPoint y: 179, endPoint x: 255, endPoint y: 147, distance: 233.3
click at [255, 147] on div "This map was created with Mappin View High-Resolution Map Go to homepage Share …" at bounding box center [511, 300] width 588 height 600
